Goal: Information Seeking & Learning: Learn about a topic

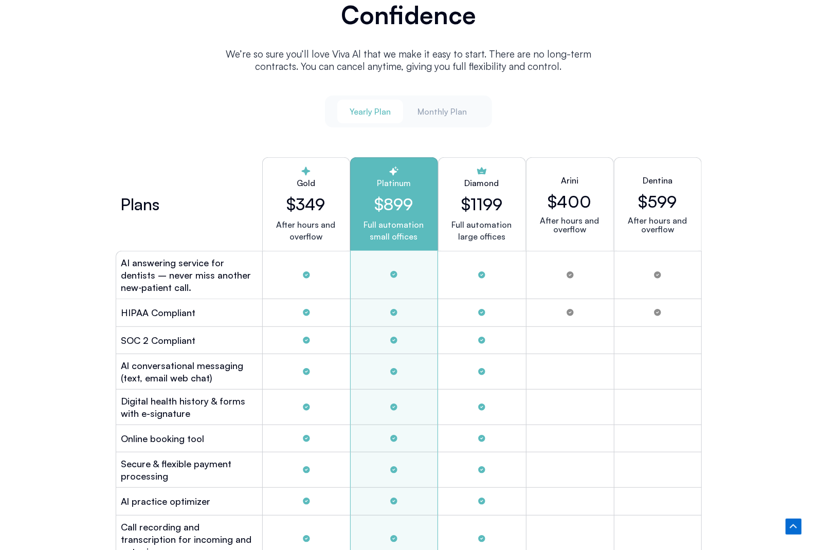
scroll to position [2746, 0]
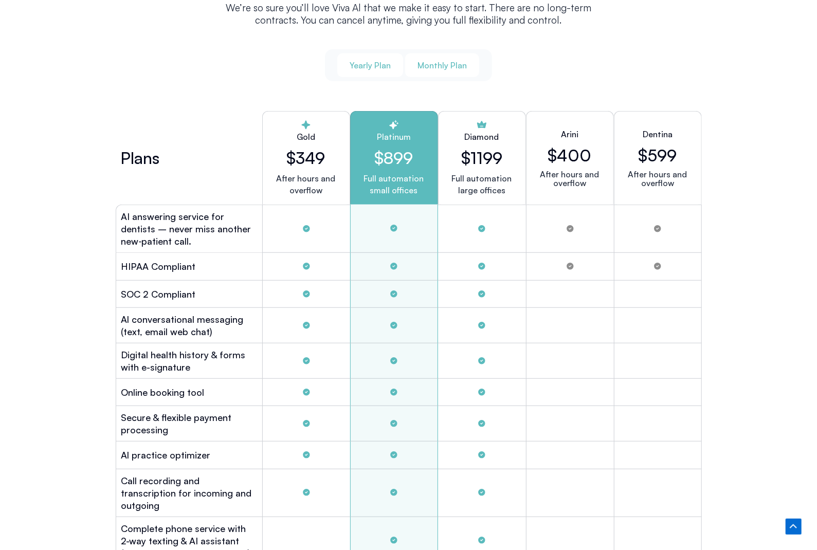
click at [450, 60] on span "Monthly Plan" at bounding box center [442, 65] width 49 height 11
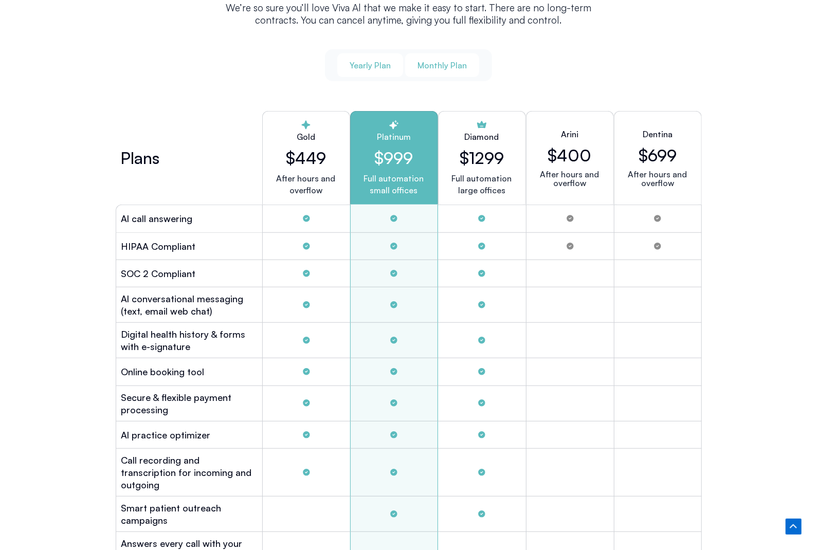
click at [356, 60] on span "Yearly Plan" at bounding box center [370, 65] width 41 height 11
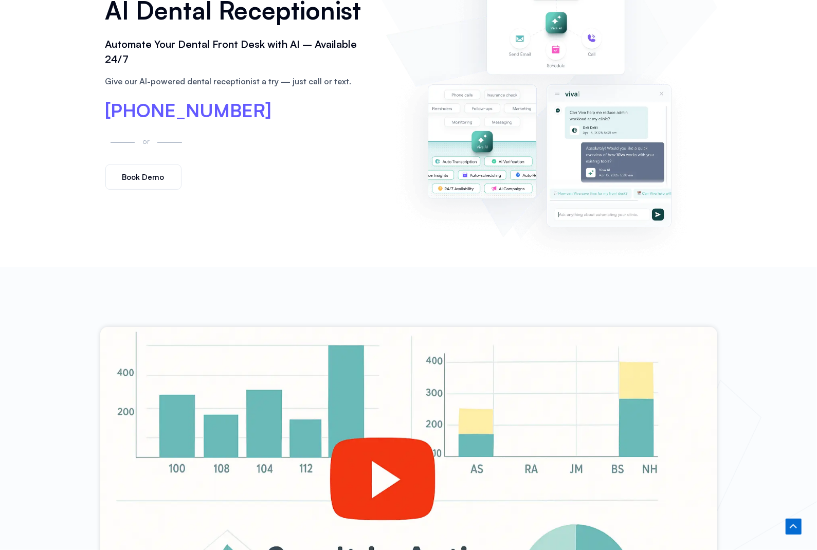
scroll to position [0, 0]
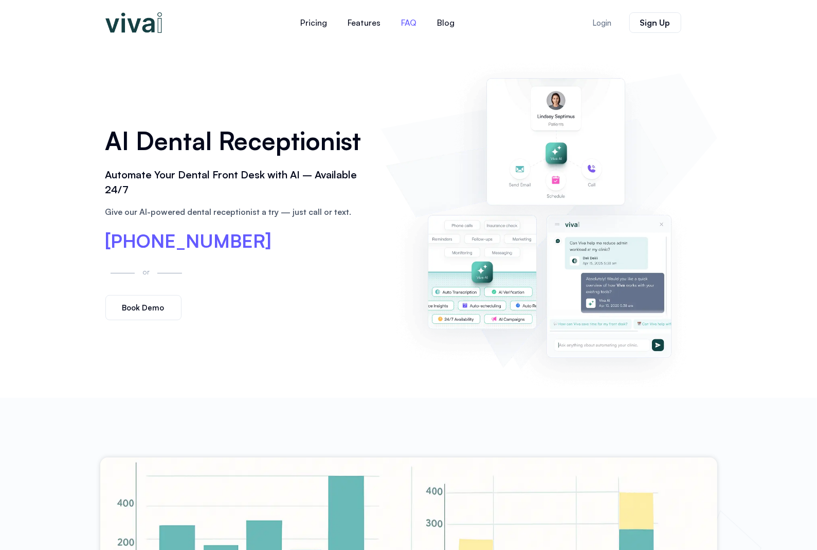
click at [404, 17] on link "FAQ" at bounding box center [409, 22] width 36 height 25
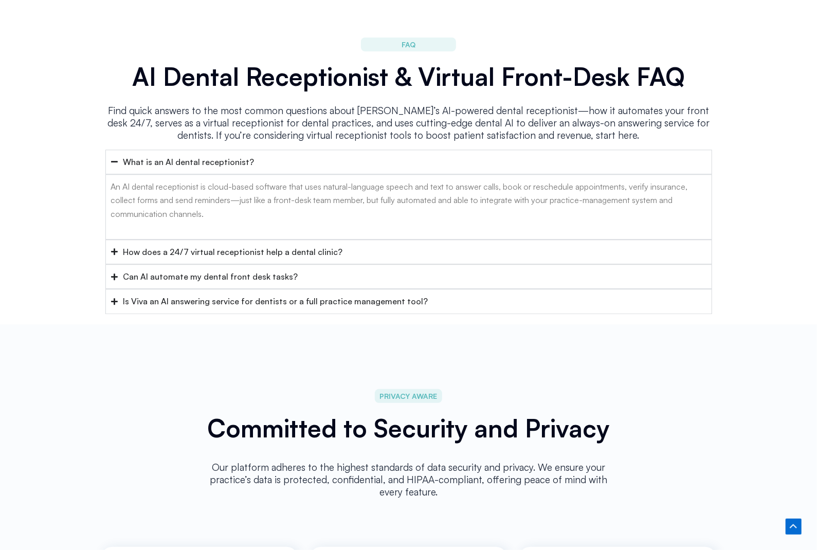
click at [118, 150] on summary "What is an AI dental receptionist?" at bounding box center [408, 162] width 607 height 25
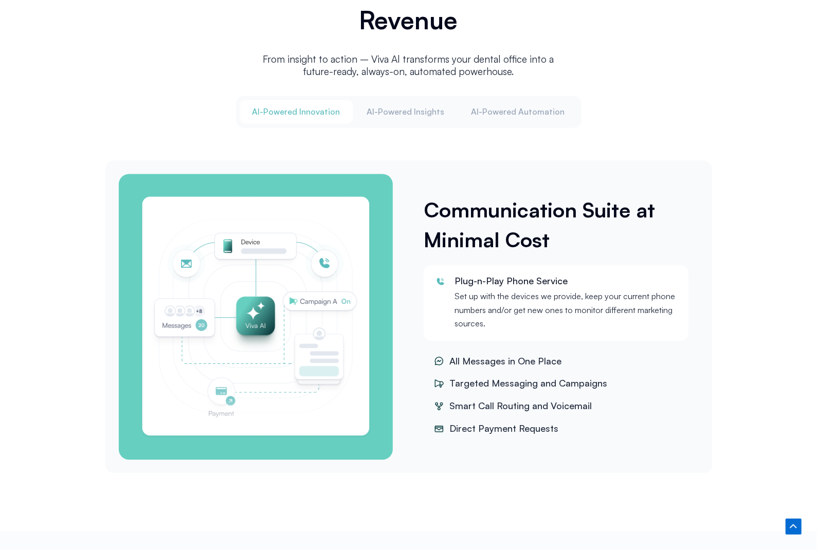
scroll to position [0, 0]
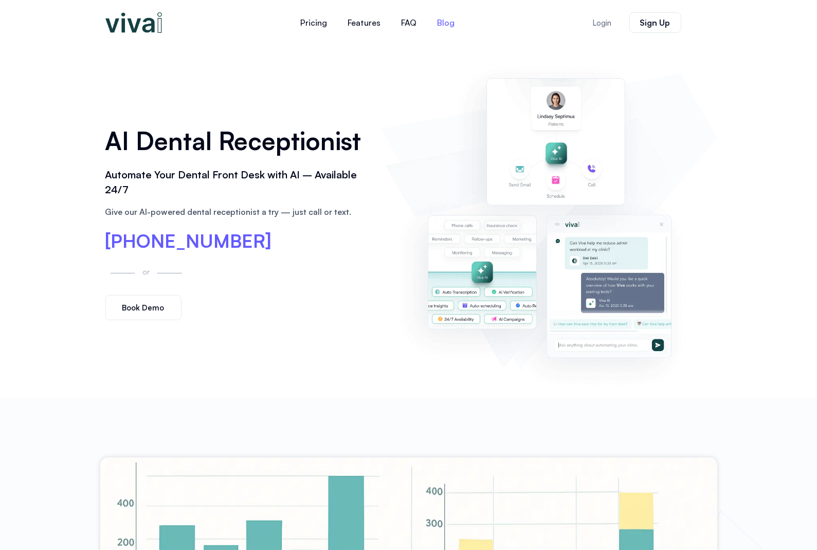
click at [437, 17] on link "Blog" at bounding box center [446, 22] width 38 height 25
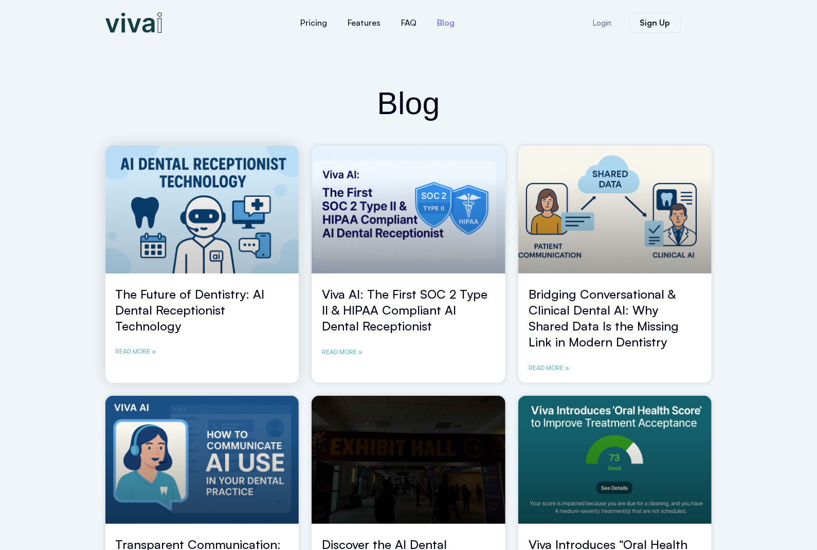
click at [204, 303] on link "The Future of Dentistry: AI Dental Receptionist Technology" at bounding box center [190, 309] width 149 height 47
